Goal: Task Accomplishment & Management: Manage account settings

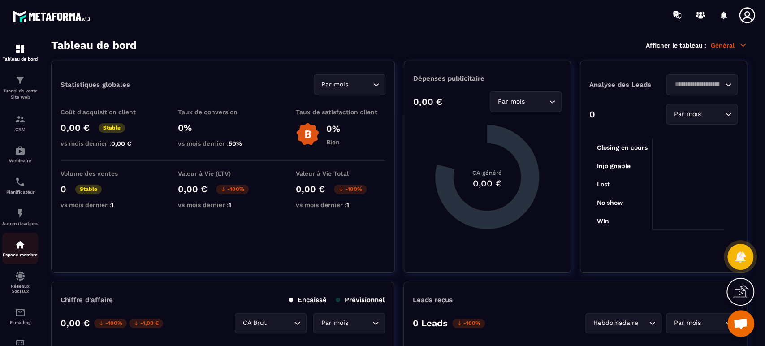
click at [16, 252] on div "Espace membre" at bounding box center [20, 248] width 36 height 18
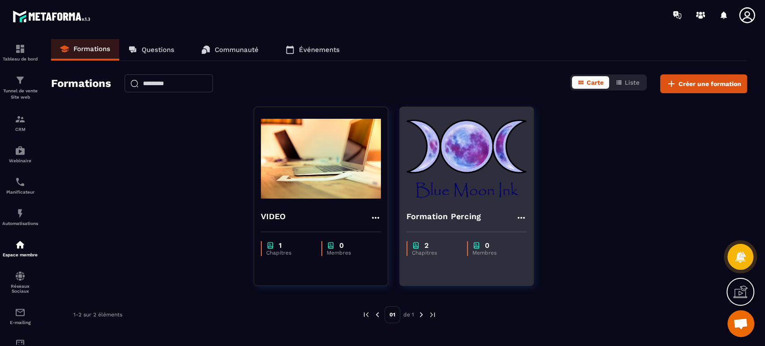
click at [468, 198] on img at bounding box center [467, 159] width 120 height 90
click at [462, 178] on img at bounding box center [467, 159] width 120 height 90
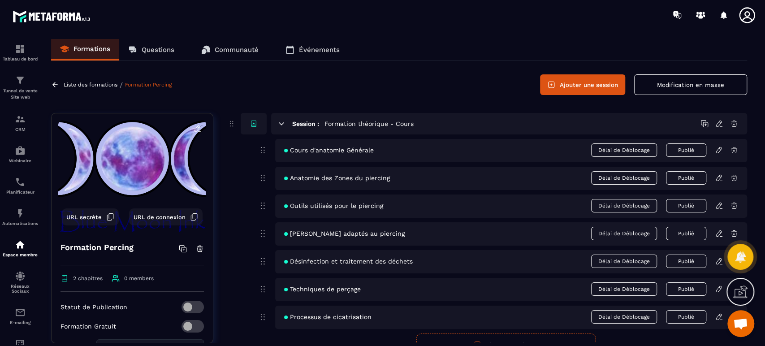
scroll to position [124, 0]
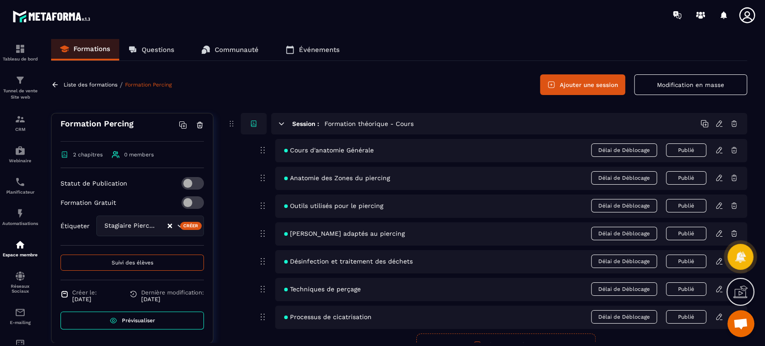
click at [168, 224] on icon "Clear Selected" at bounding box center [170, 226] width 4 height 4
click at [149, 226] on input "Search for option" at bounding box center [134, 226] width 65 height 10
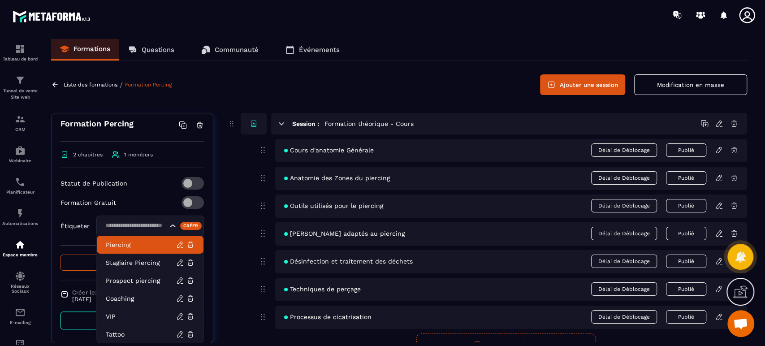
click at [126, 200] on div "Formation Gratuit" at bounding box center [132, 202] width 143 height 13
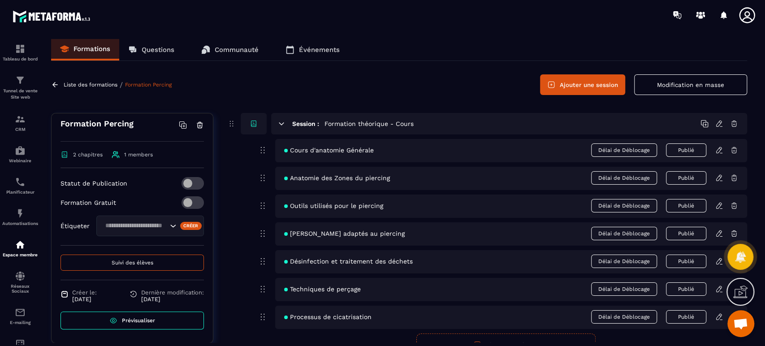
click at [122, 319] on span "Prévisualiser" at bounding box center [138, 320] width 33 height 6
click at [186, 204] on span at bounding box center [193, 202] width 22 height 13
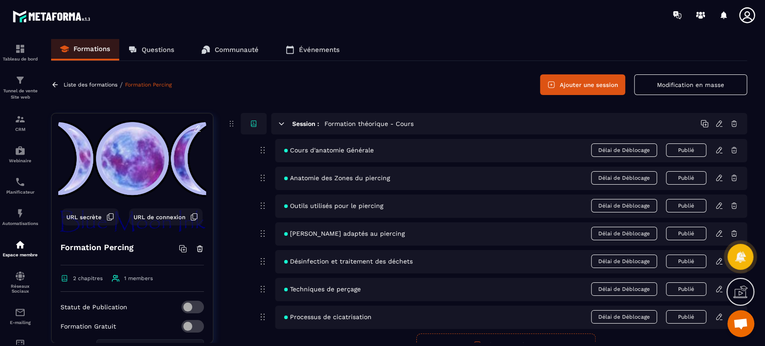
click at [87, 219] on span "URL secrète" at bounding box center [83, 217] width 35 height 7
click at [91, 214] on span "URL secrète" at bounding box center [83, 217] width 35 height 7
click at [167, 219] on span "URL de connexion" at bounding box center [160, 217] width 52 height 7
